Goal: Navigation & Orientation: Go to known website

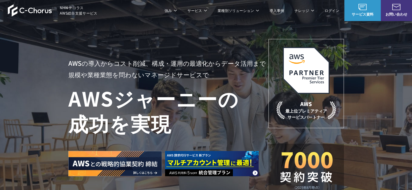
click at [32, 8] on img at bounding box center [30, 10] width 44 height 12
